Goal: Information Seeking & Learning: Learn about a topic

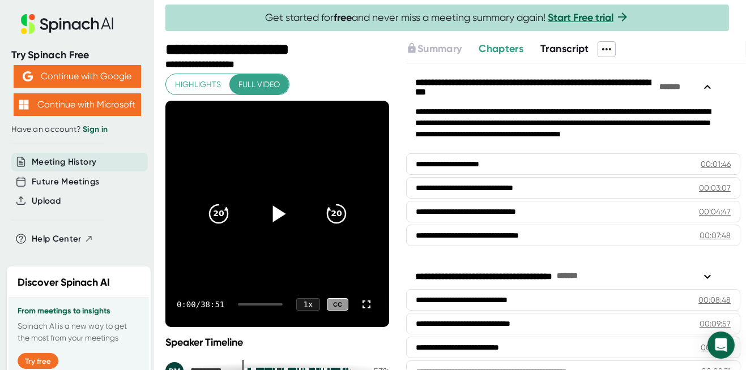
click at [280, 213] on icon at bounding box center [277, 214] width 28 height 28
click at [279, 218] on icon at bounding box center [277, 214] width 28 height 28
